Goal: Check status: Check status

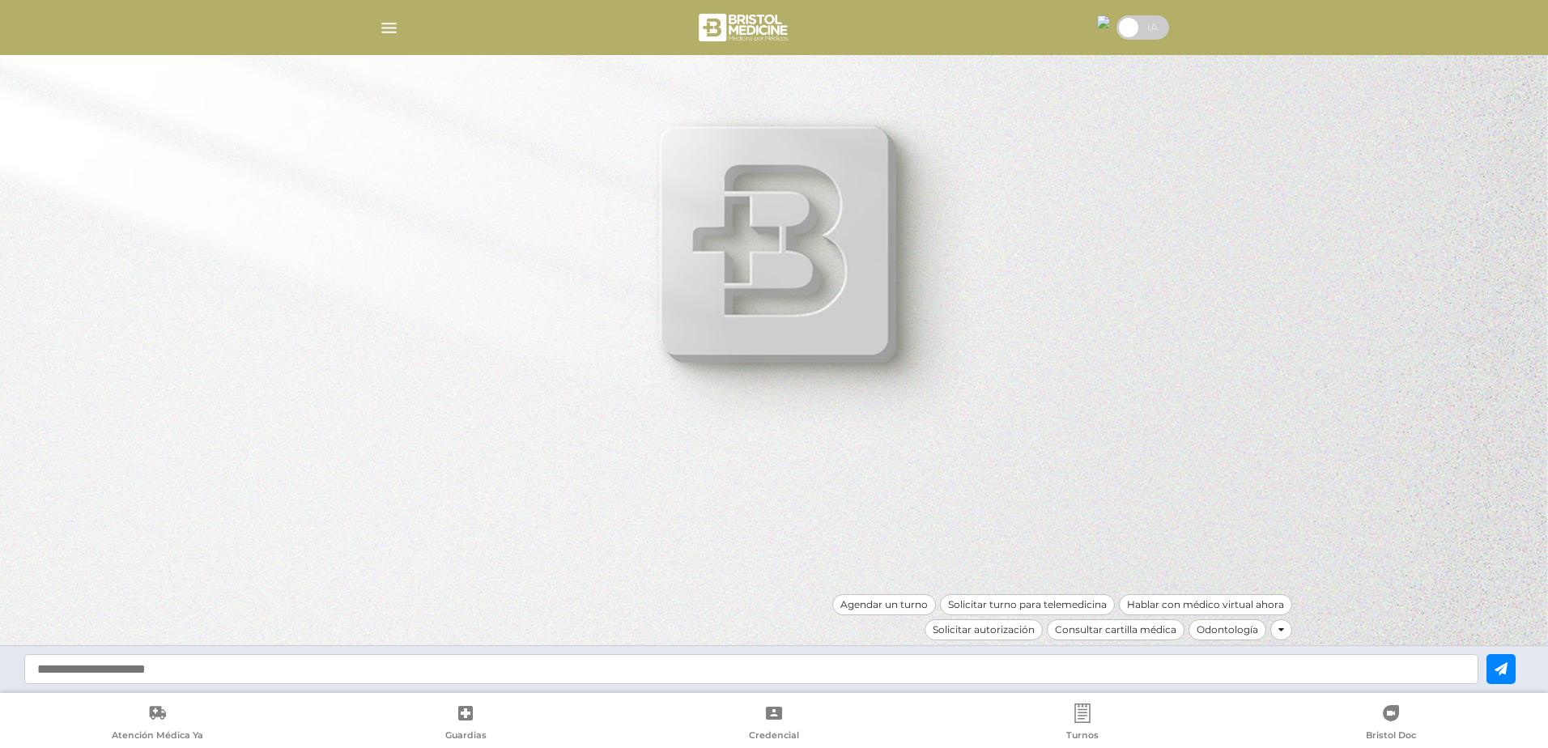
click at [394, 40] on div at bounding box center [774, 27] width 829 height 39
click at [392, 31] on img "button" at bounding box center [389, 28] width 20 height 20
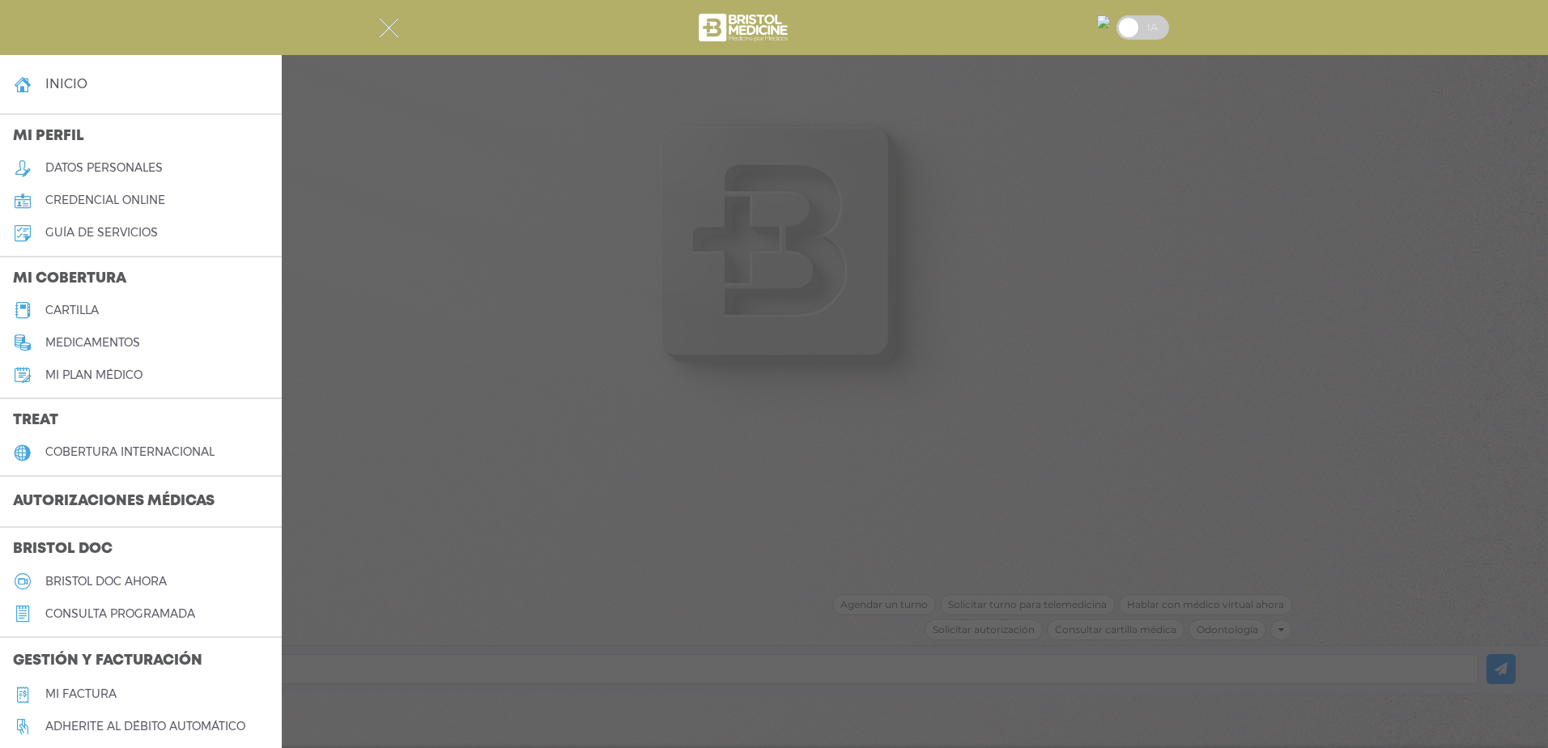
click at [117, 503] on h3 "Autorizaciones médicas" at bounding box center [114, 502] width 228 height 31
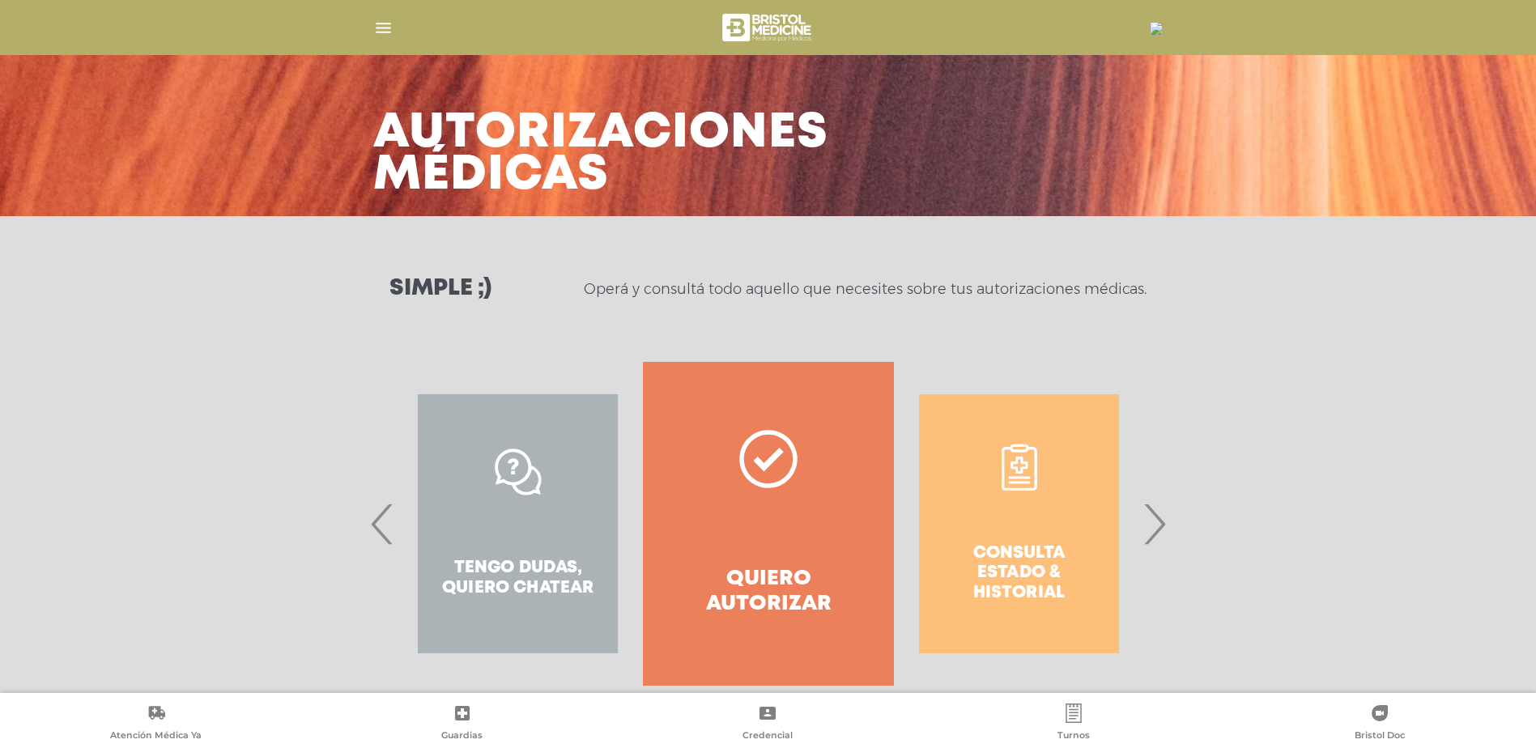
scroll to position [65, 0]
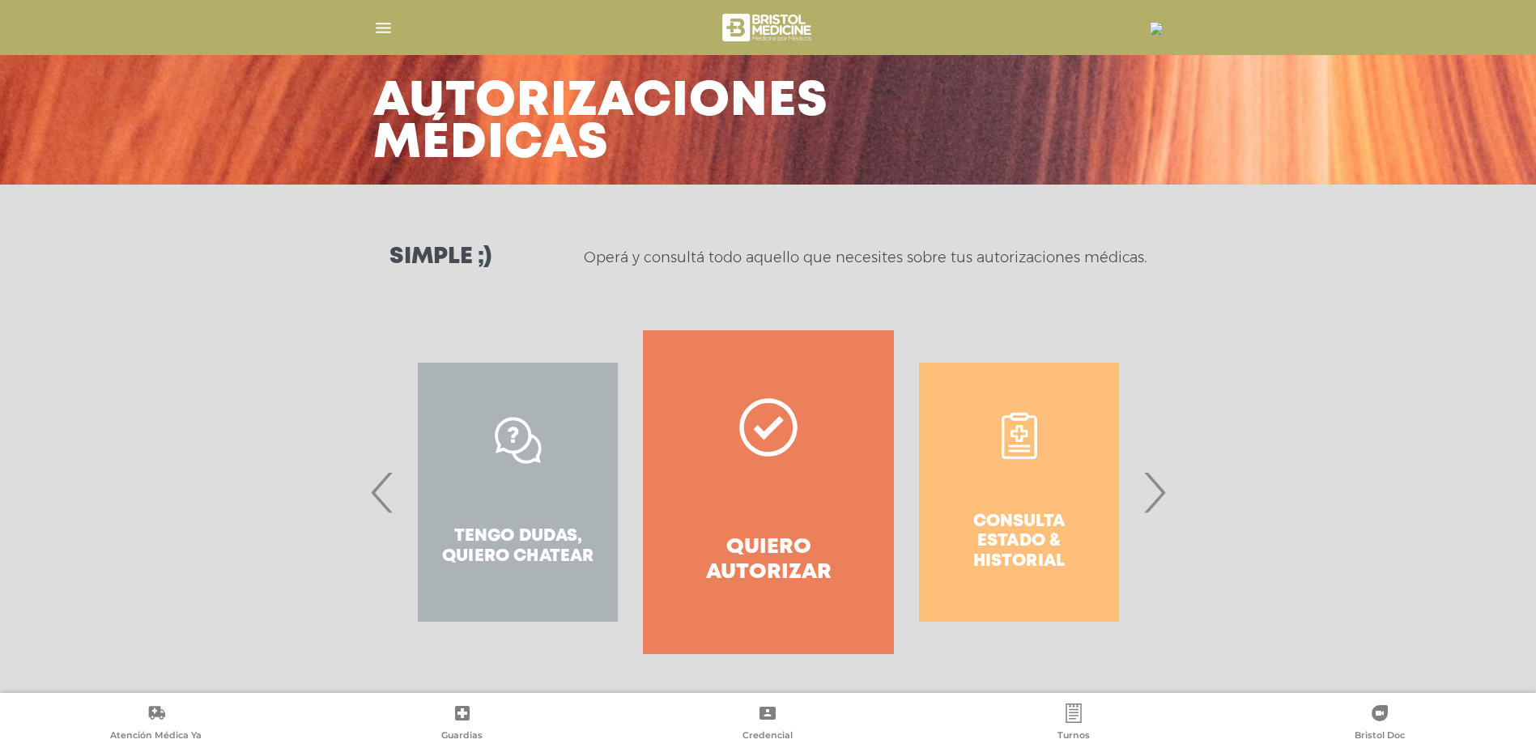
click at [1015, 491] on div "Consulta estado & historial" at bounding box center [1019, 492] width 250 height 324
click at [1165, 505] on span "›" at bounding box center [1155, 492] width 32 height 87
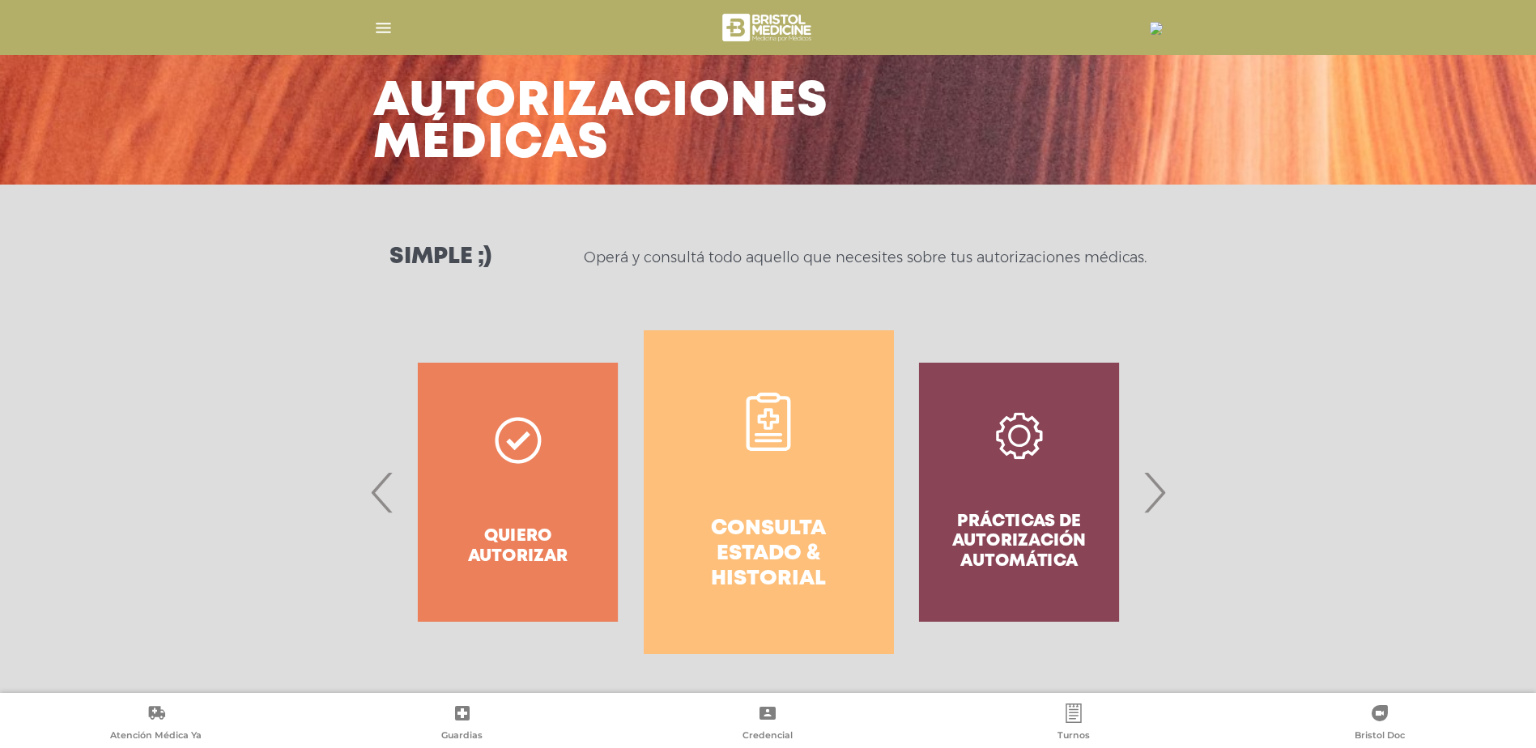
click at [801, 408] on link "Consulta estado & historial" at bounding box center [769, 492] width 250 height 324
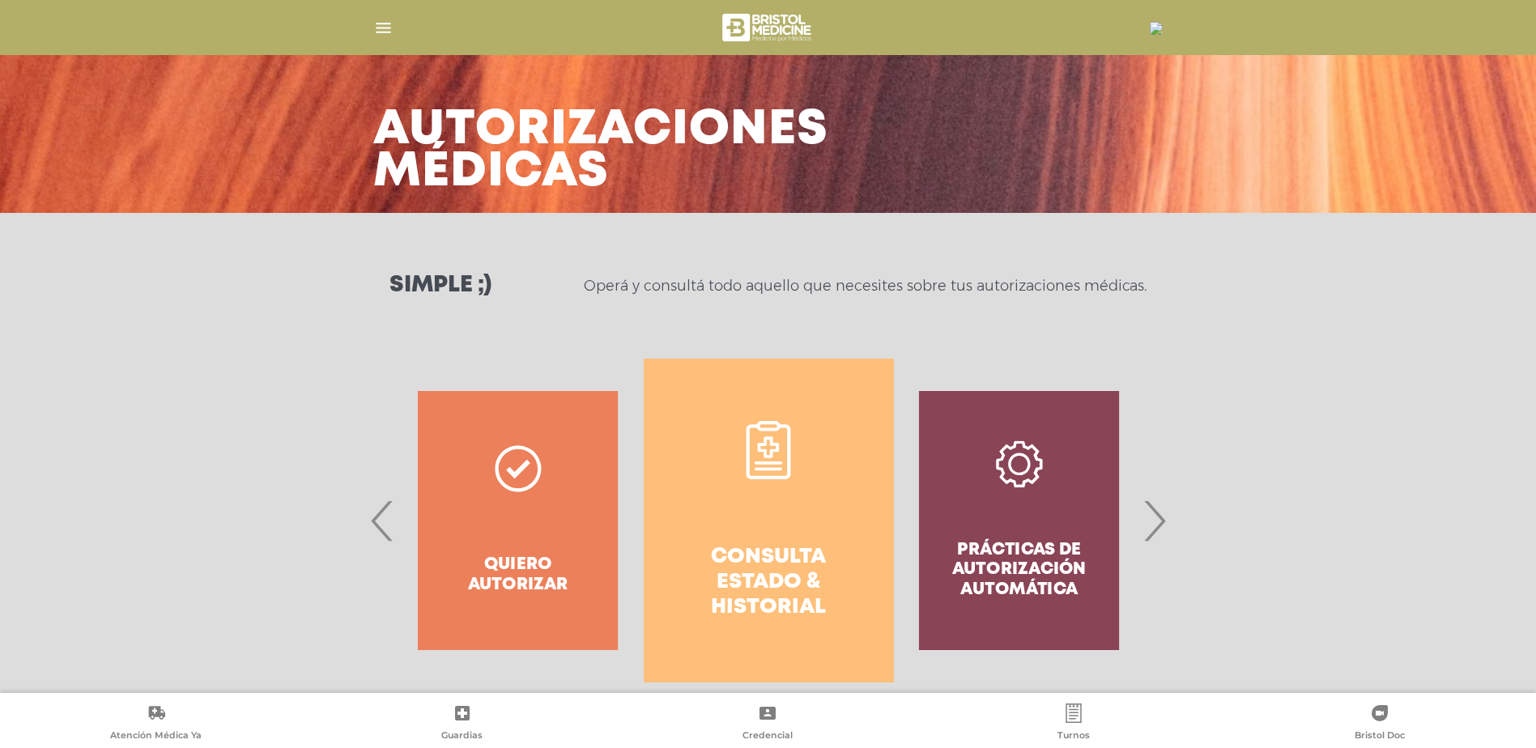
scroll to position [0, 0]
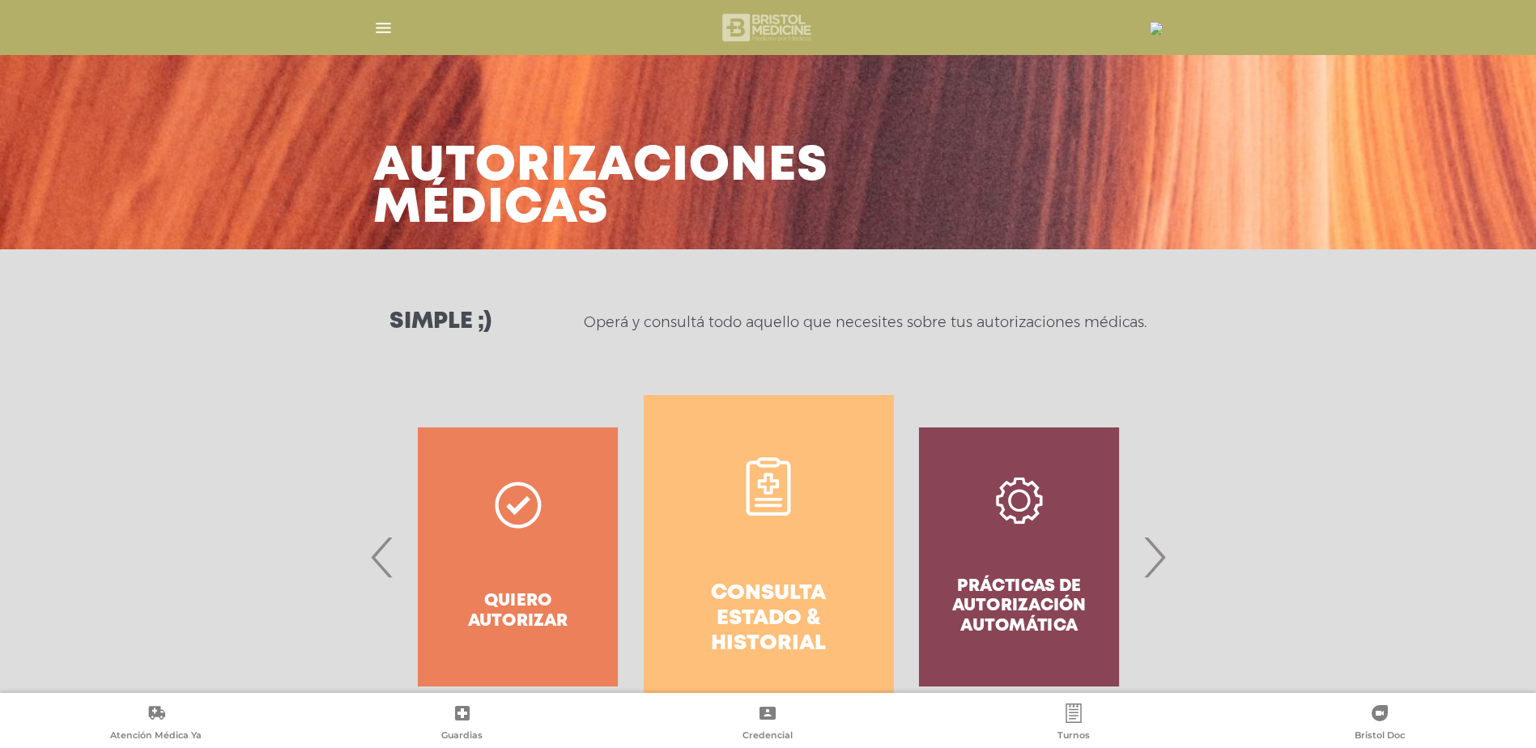
click at [762, 29] on img at bounding box center [768, 27] width 96 height 39
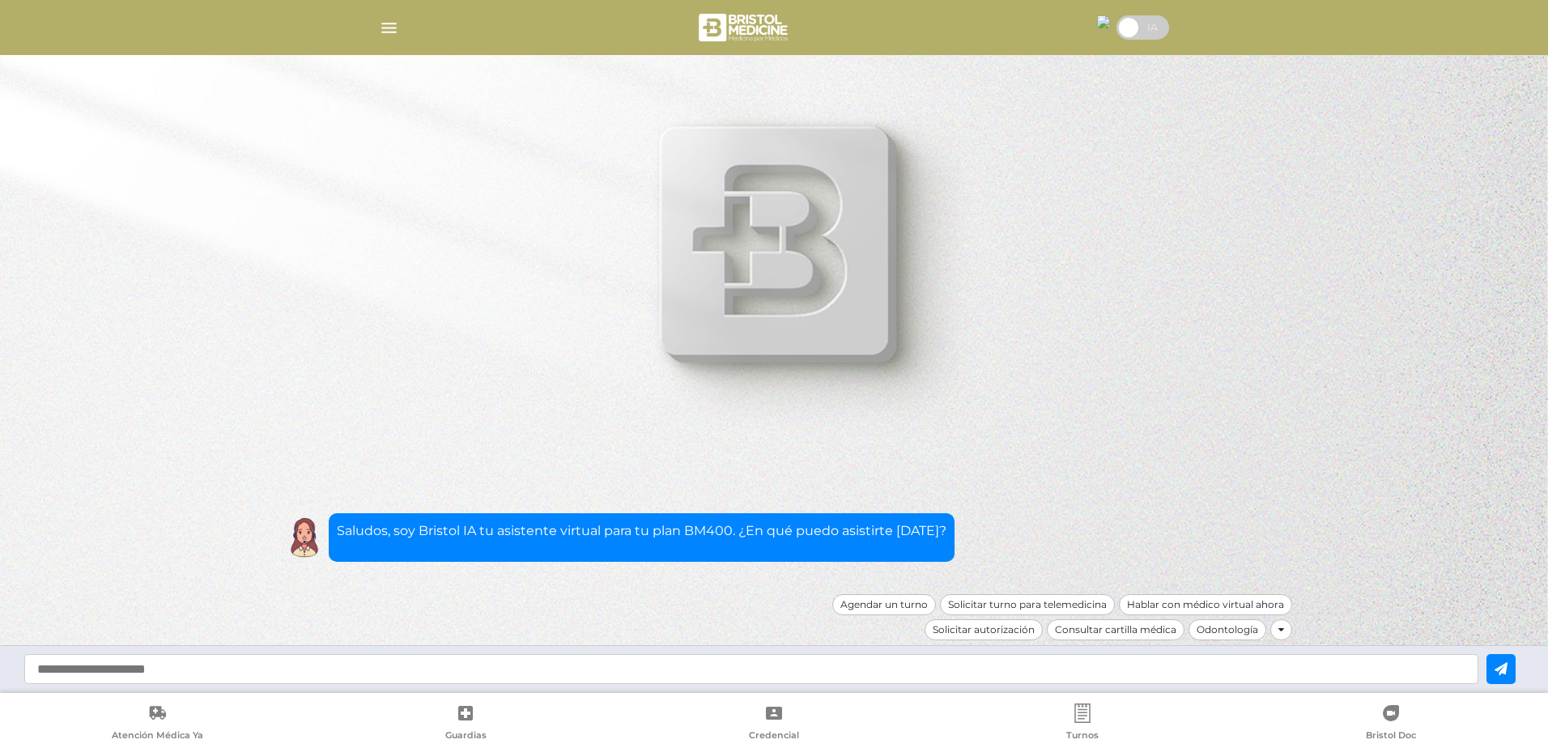
click at [378, 28] on div at bounding box center [774, 27] width 829 height 39
click at [393, 25] on img "button" at bounding box center [389, 28] width 20 height 20
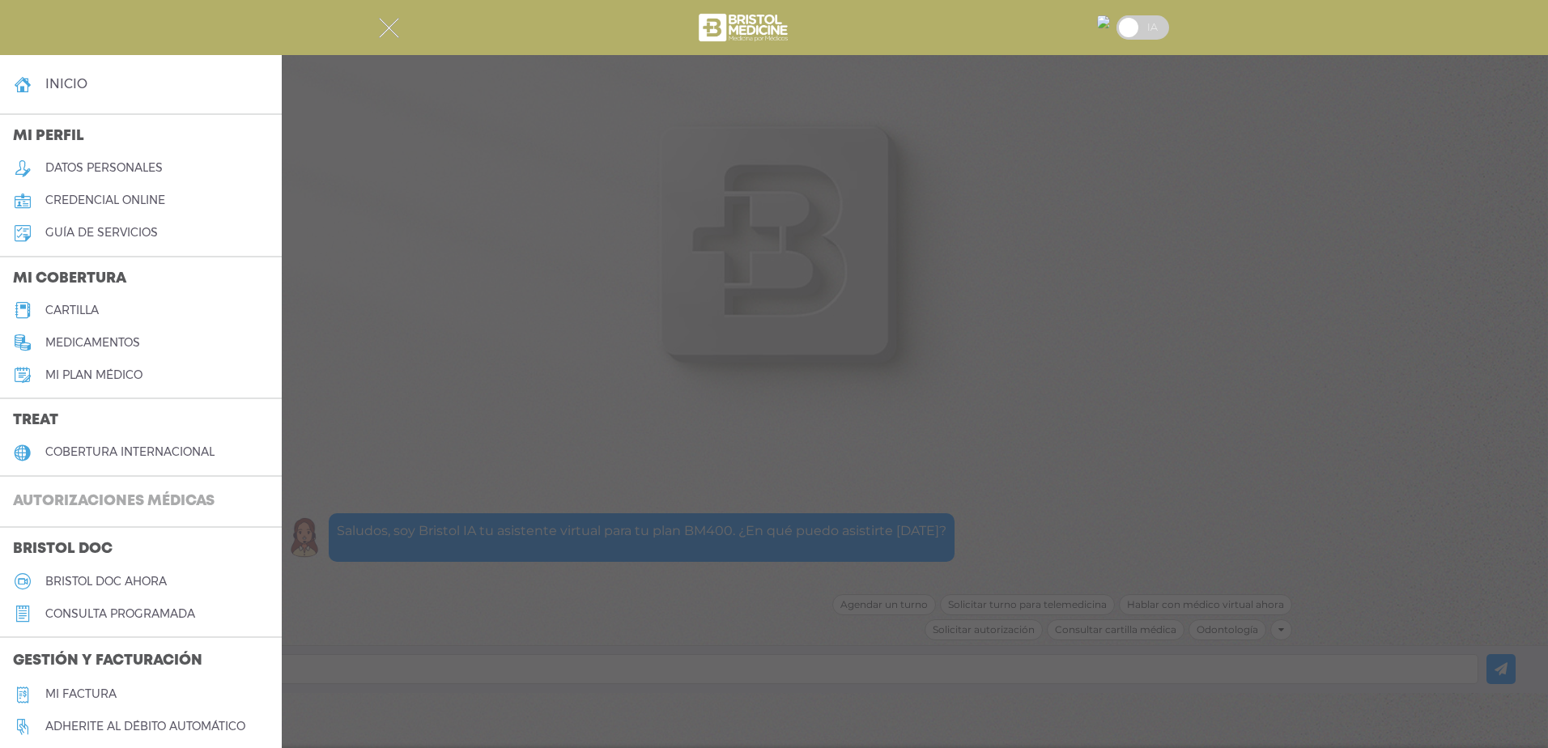
click at [121, 500] on h3 "Autorizaciones médicas" at bounding box center [114, 502] width 228 height 31
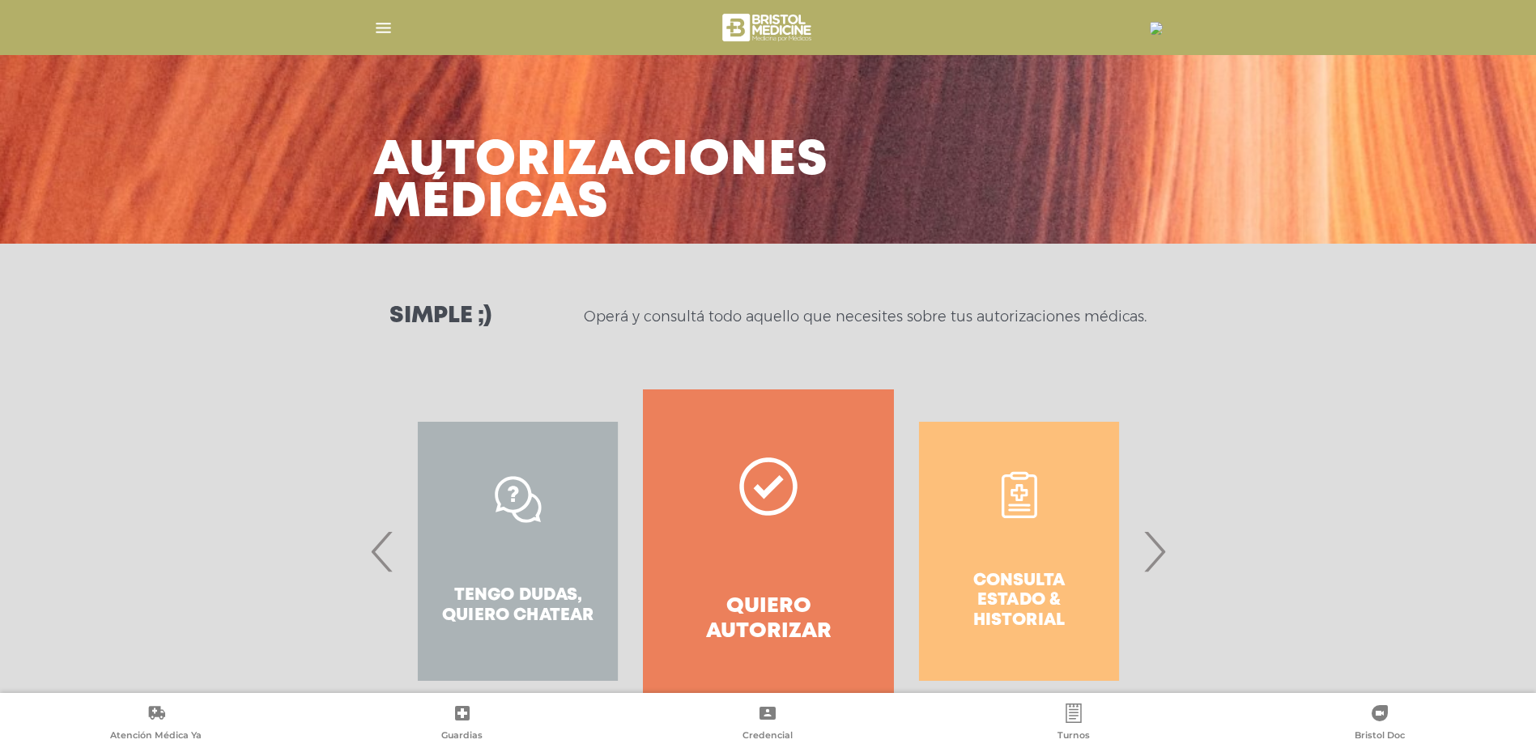
scroll to position [65, 0]
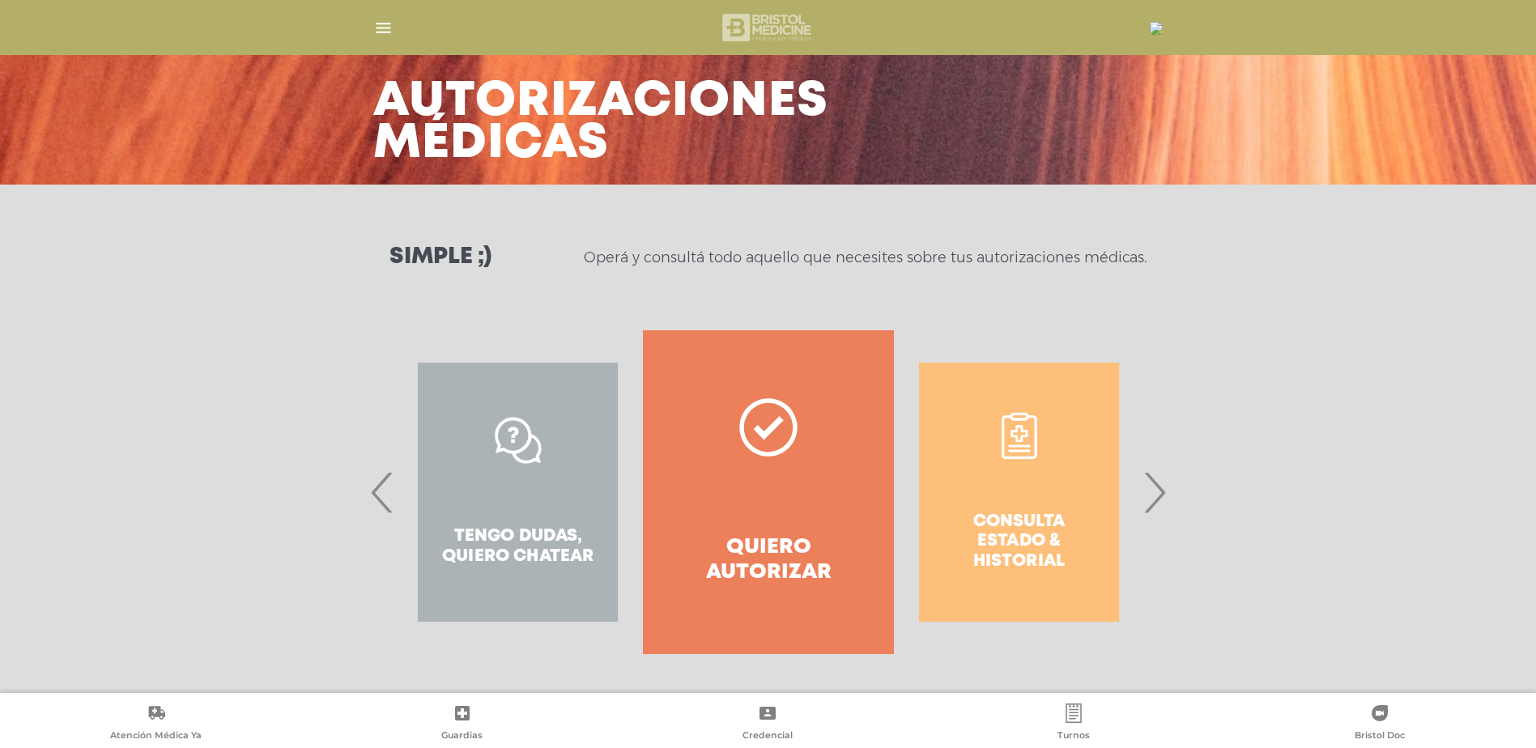
click at [743, 23] on img at bounding box center [768, 27] width 96 height 39
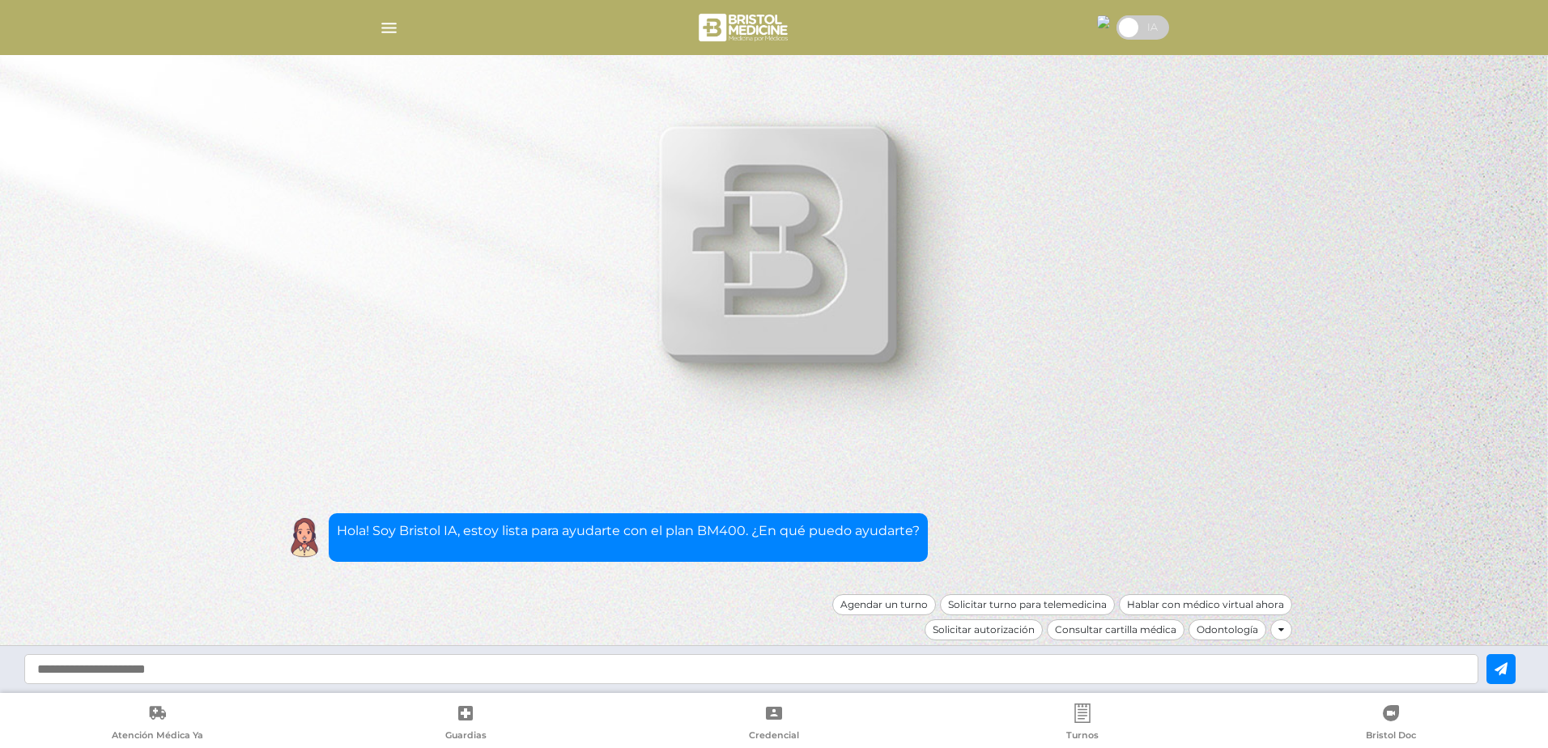
click at [401, 29] on div at bounding box center [774, 27] width 829 height 39
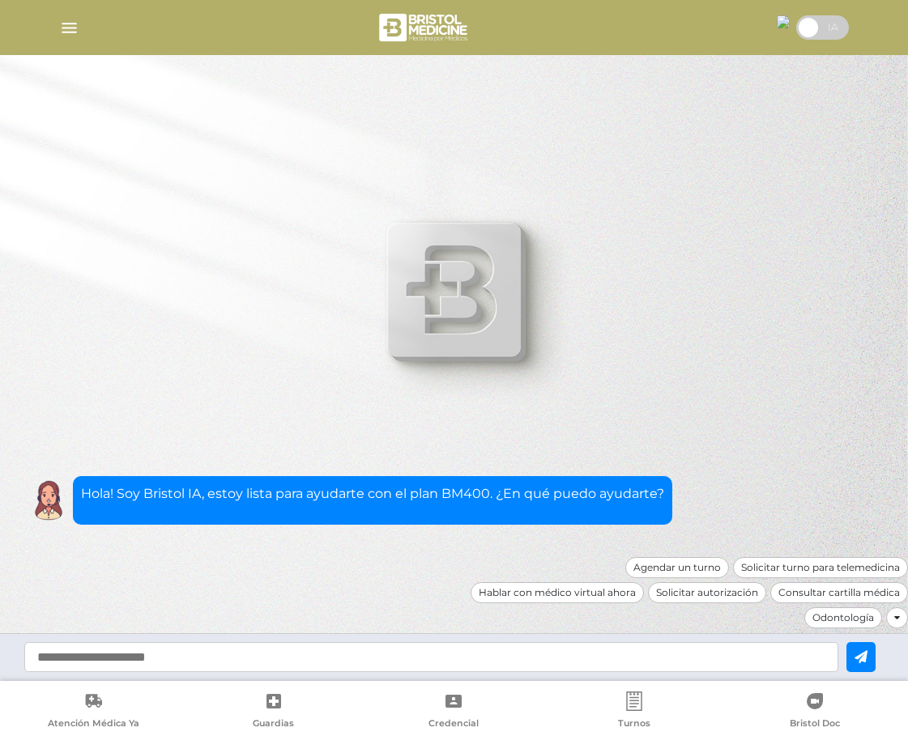
click at [70, 28] on img "button" at bounding box center [69, 28] width 20 height 20
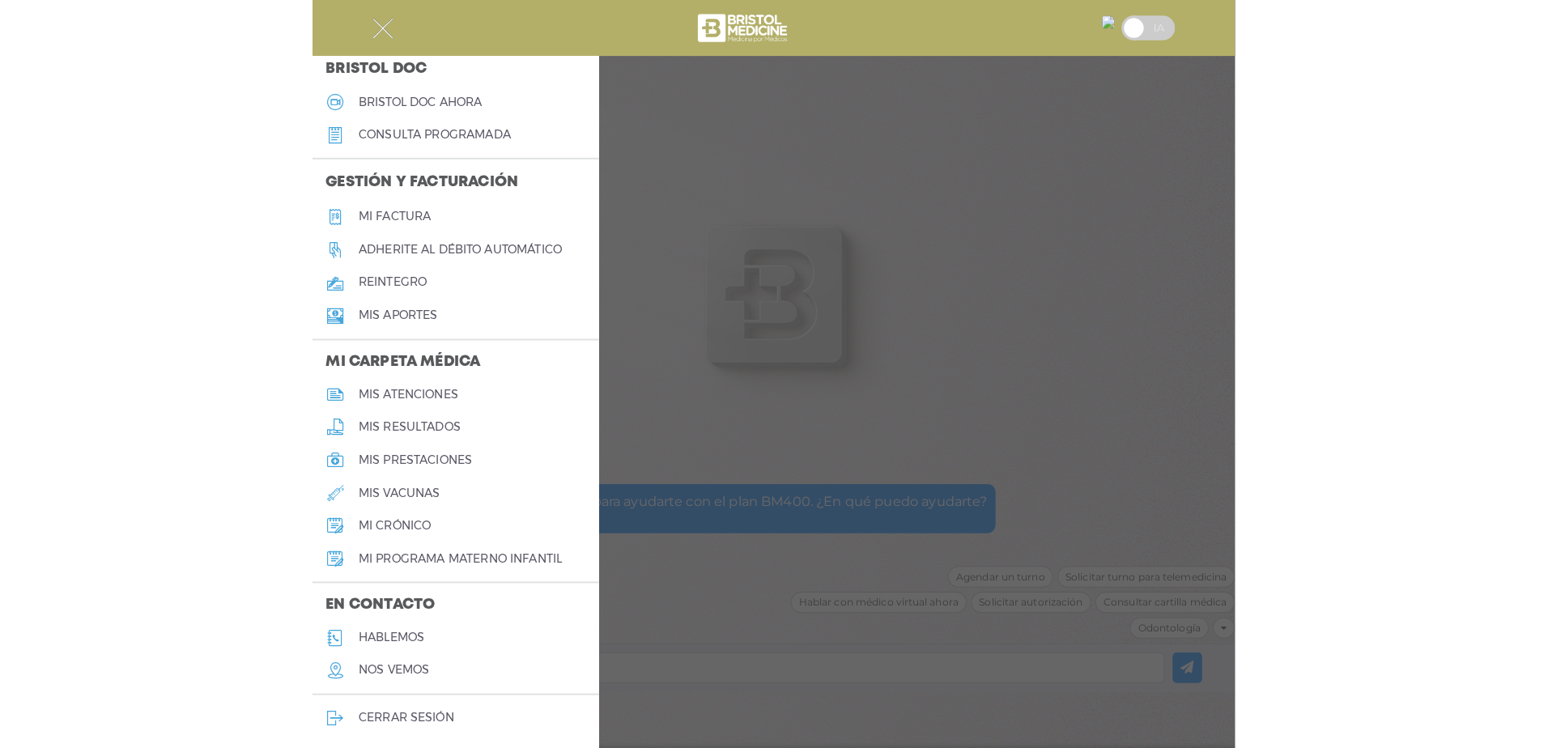
scroll to position [469, 0]
